Goal: Information Seeking & Learning: Learn about a topic

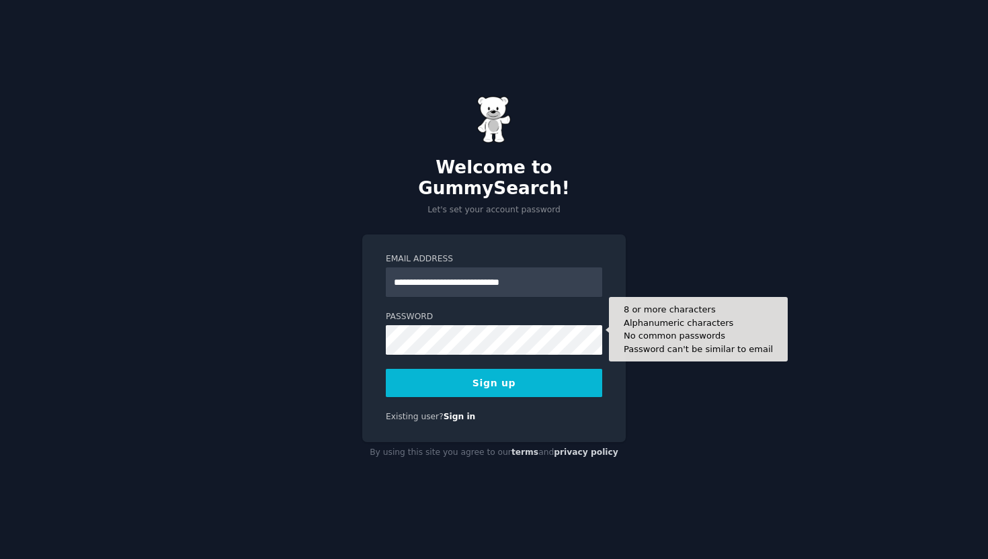
type input "**********"
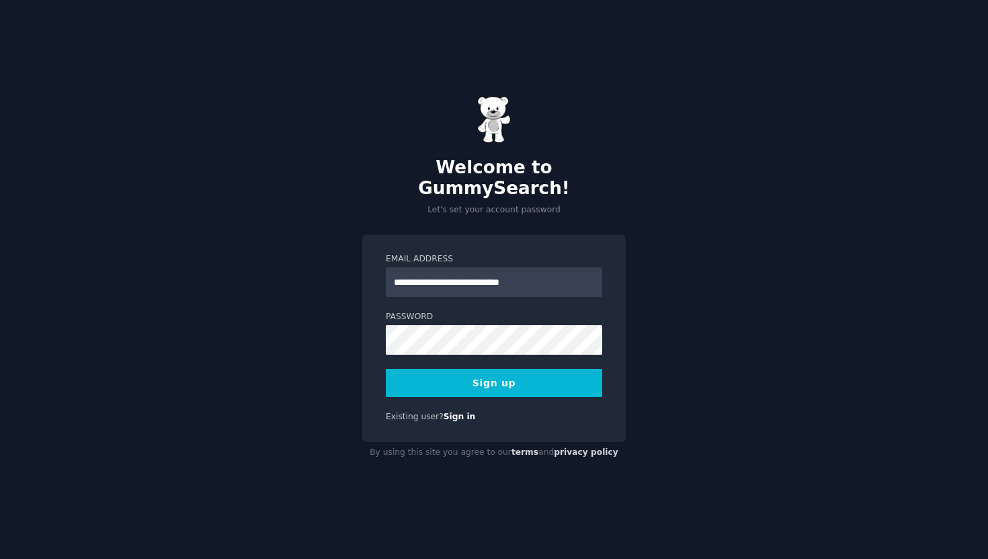
click at [579, 411] on div "Existing user? Sign in" at bounding box center [494, 417] width 216 height 12
click at [579, 370] on button "Sign up" at bounding box center [494, 383] width 216 height 28
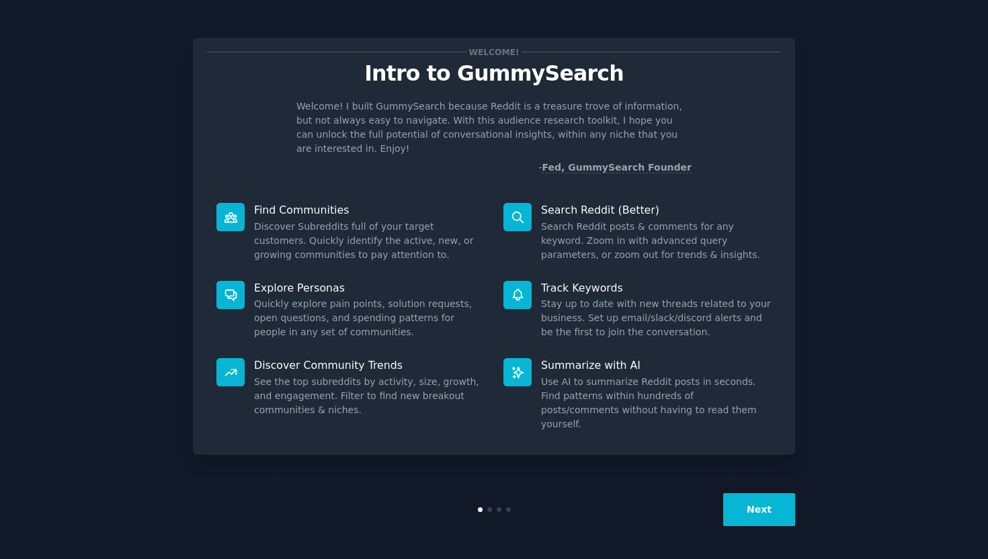
click at [750, 501] on button "Next" at bounding box center [759, 509] width 72 height 33
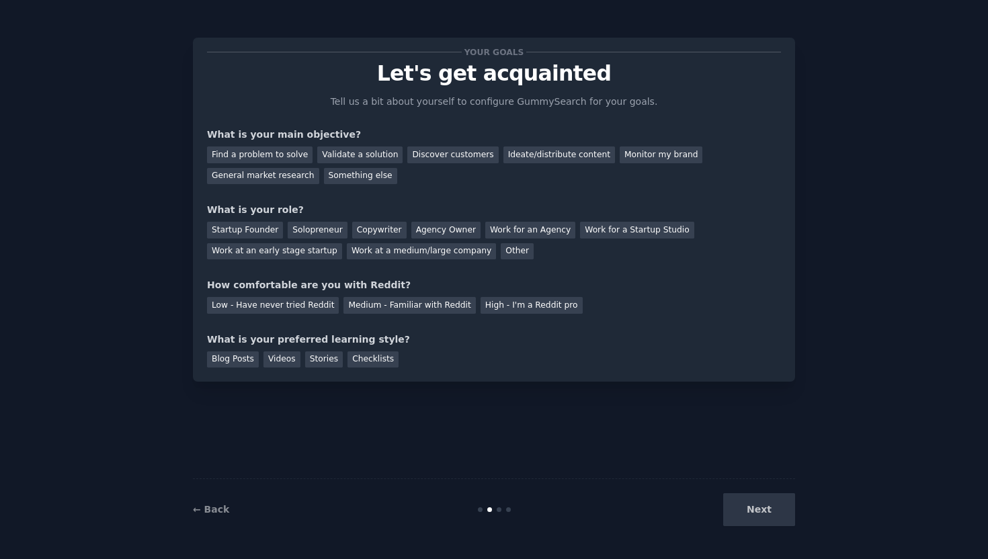
click at [750, 501] on div "Next" at bounding box center [694, 509] width 201 height 33
click at [731, 515] on div "Next" at bounding box center [694, 509] width 201 height 33
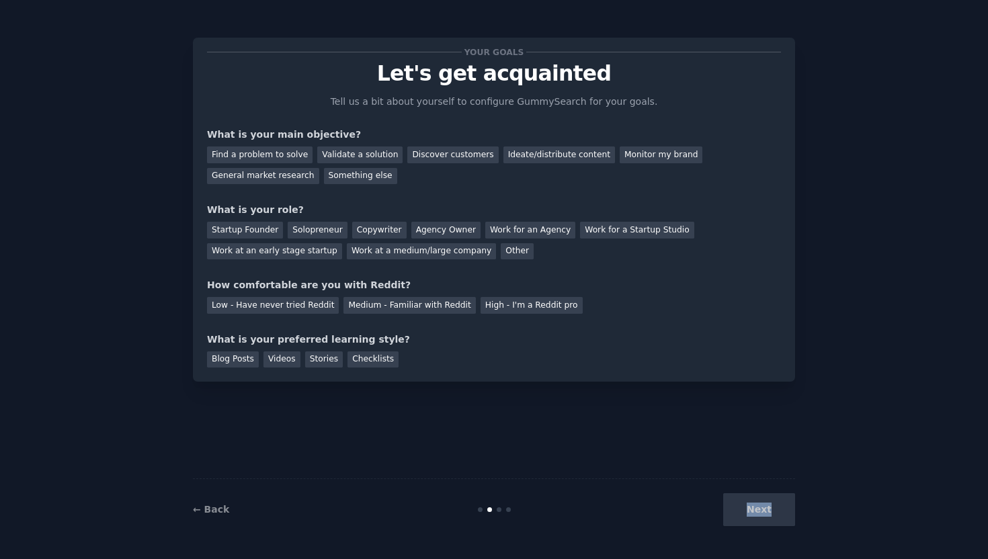
click at [731, 515] on div "Next" at bounding box center [694, 509] width 201 height 33
click at [514, 514] on div "← Back Next" at bounding box center [494, 510] width 602 height 62
click at [508, 514] on div "← Back Next" at bounding box center [494, 510] width 602 height 62
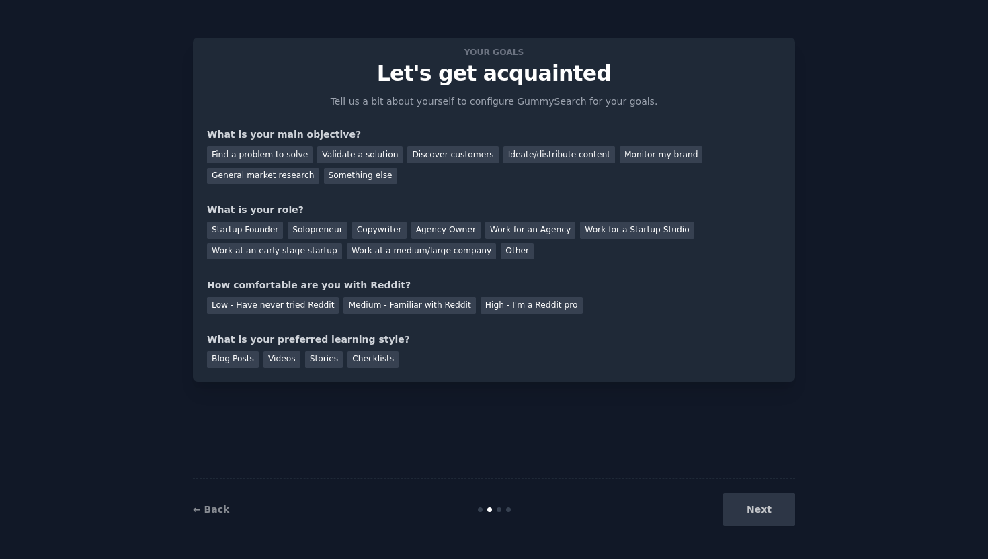
click at [751, 510] on div "Next" at bounding box center [694, 509] width 201 height 33
click at [750, 512] on div "Next" at bounding box center [694, 509] width 201 height 33
click at [756, 510] on div "Next" at bounding box center [694, 509] width 201 height 33
click at [774, 510] on div "Next" at bounding box center [694, 509] width 201 height 33
click at [493, 508] on div at bounding box center [494, 510] width 201 height 5
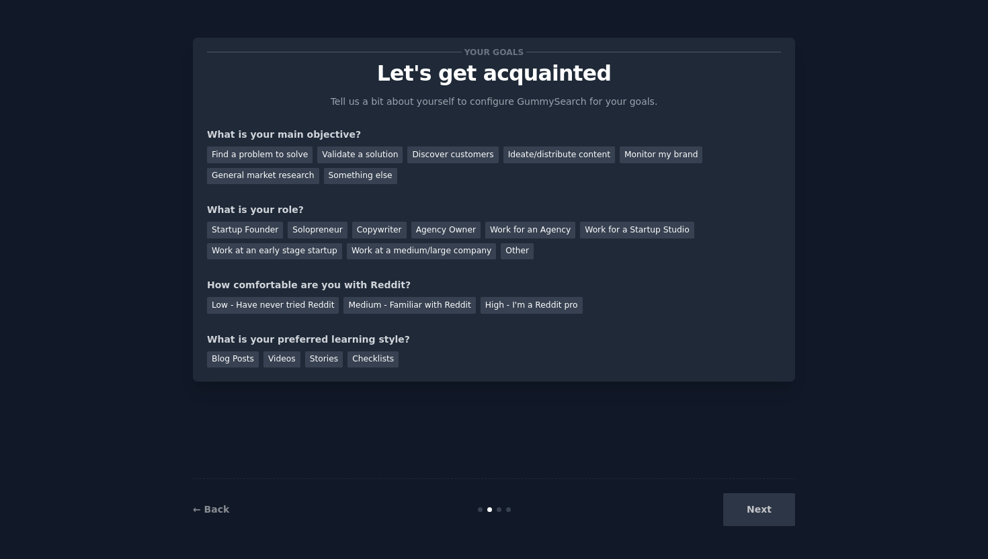
click at [489, 510] on div at bounding box center [489, 510] width 5 height 5
click at [329, 156] on div "Validate a solution" at bounding box center [359, 155] width 85 height 17
click at [288, 149] on div "Find a problem to solve" at bounding box center [260, 155] width 106 height 17
click at [268, 233] on div "Startup Founder" at bounding box center [245, 230] width 76 height 17
click at [284, 303] on div "Low - Have never tried Reddit" at bounding box center [273, 305] width 132 height 17
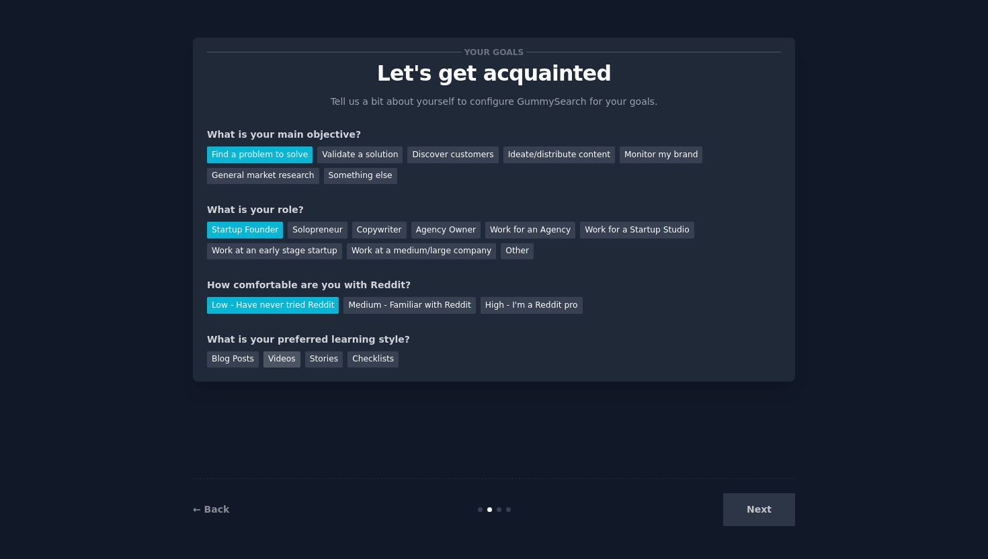
click at [277, 356] on div "Videos" at bounding box center [282, 360] width 37 height 17
click at [248, 363] on div "Blog Posts" at bounding box center [233, 360] width 52 height 17
click at [319, 361] on div "Stories" at bounding box center [324, 360] width 38 height 17
click at [253, 356] on div "Blog Posts" at bounding box center [233, 360] width 52 height 17
click at [781, 509] on button "Next" at bounding box center [759, 509] width 72 height 33
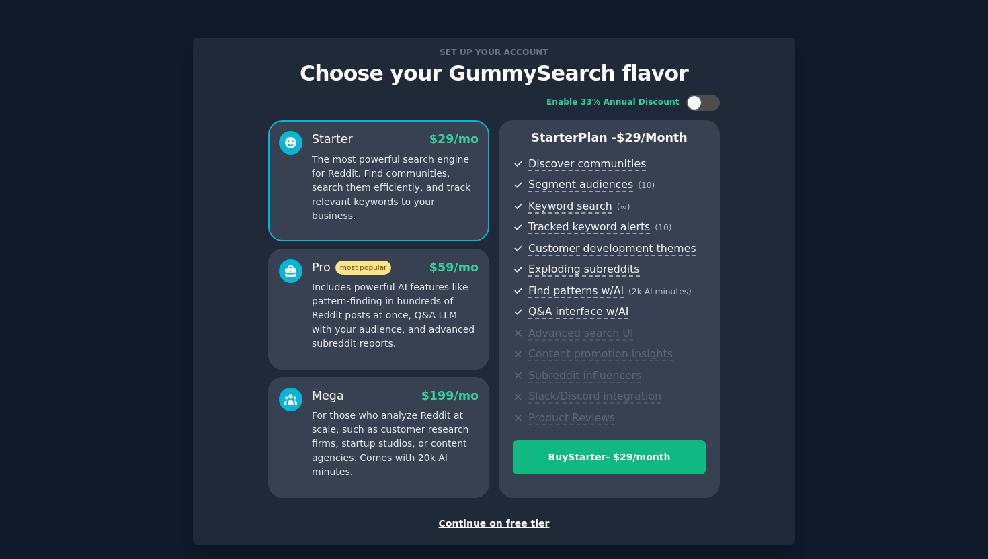
click at [529, 527] on div "Continue on free tier" at bounding box center [494, 524] width 574 height 14
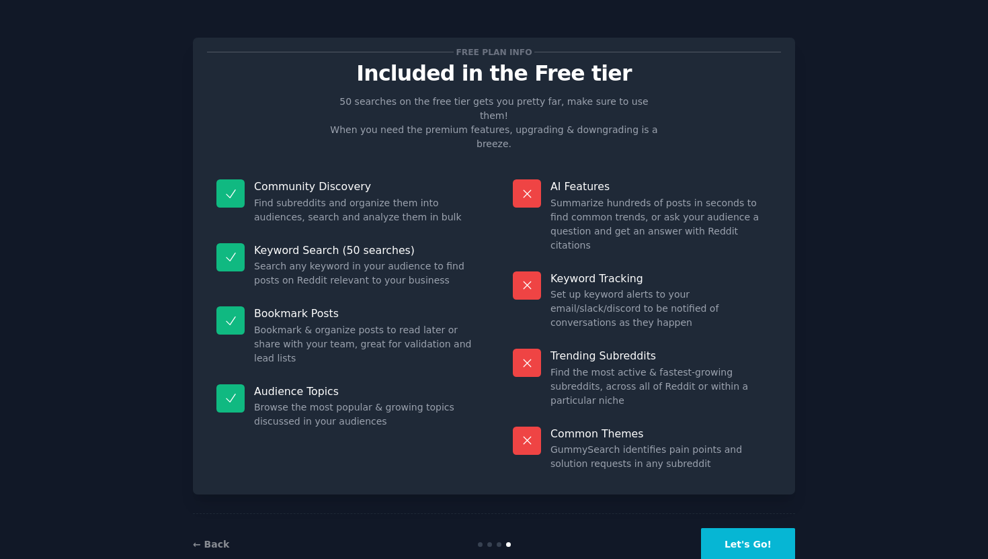
click at [735, 528] on button "Let's Go!" at bounding box center [748, 544] width 94 height 33
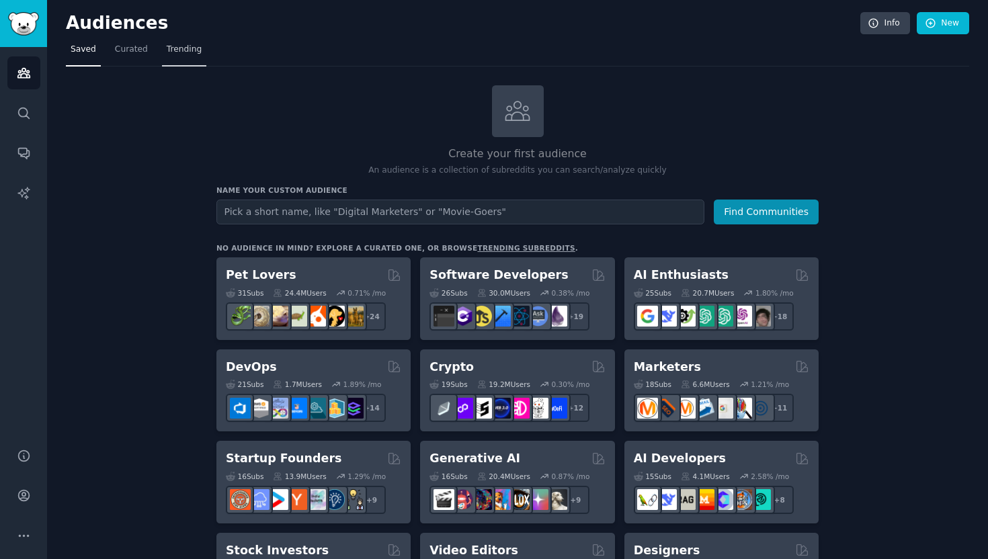
click at [194, 46] on span "Trending" at bounding box center [184, 50] width 35 height 12
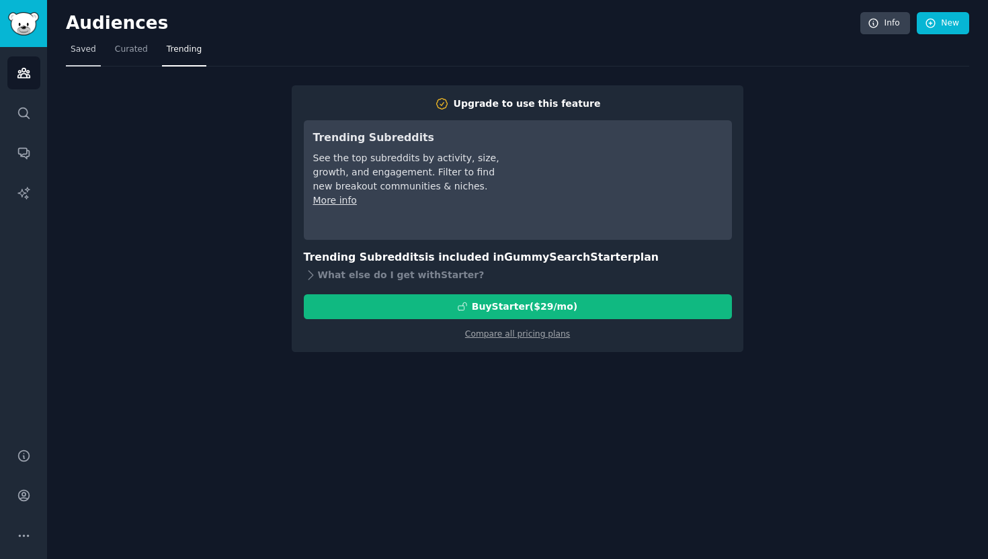
click at [88, 62] on link "Saved" at bounding box center [83, 53] width 35 height 28
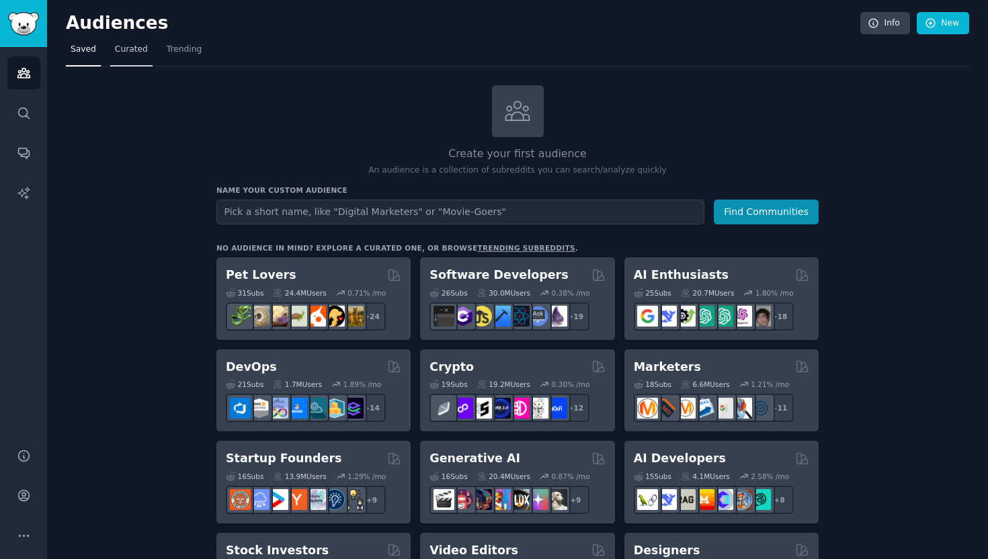
click at [127, 53] on span "Curated" at bounding box center [131, 50] width 33 height 12
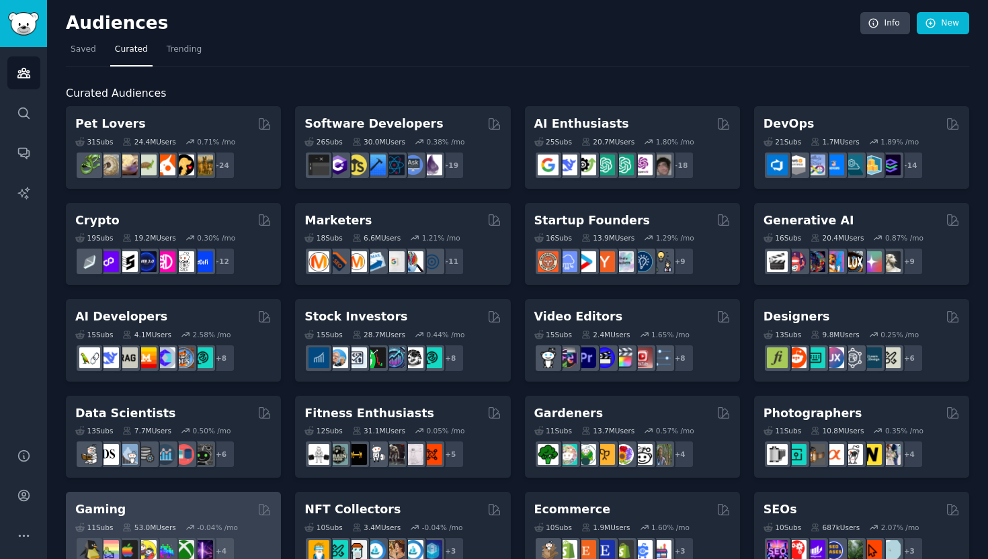
click at [157, 514] on div "Gaming" at bounding box center [173, 510] width 196 height 17
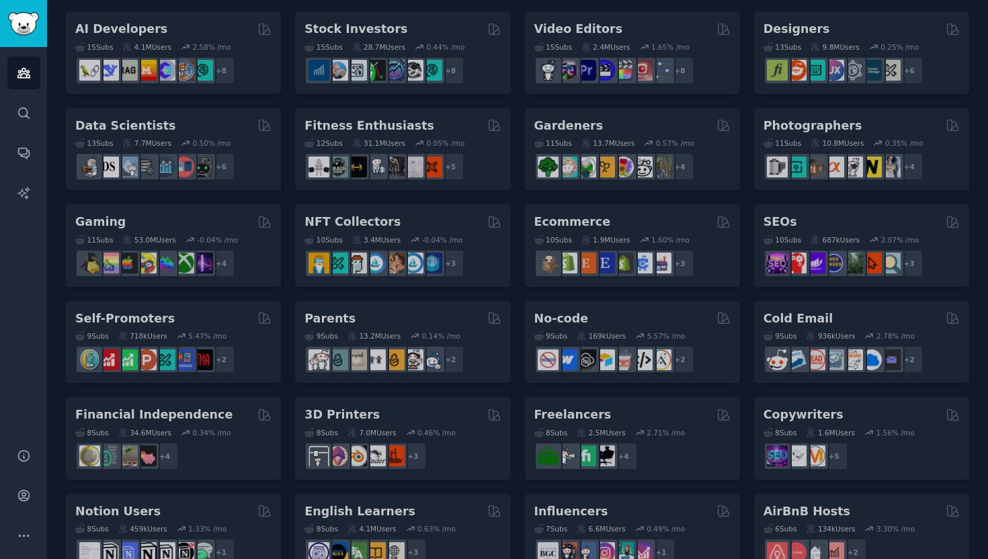
scroll to position [317, 0]
